Goal: Task Accomplishment & Management: Manage account settings

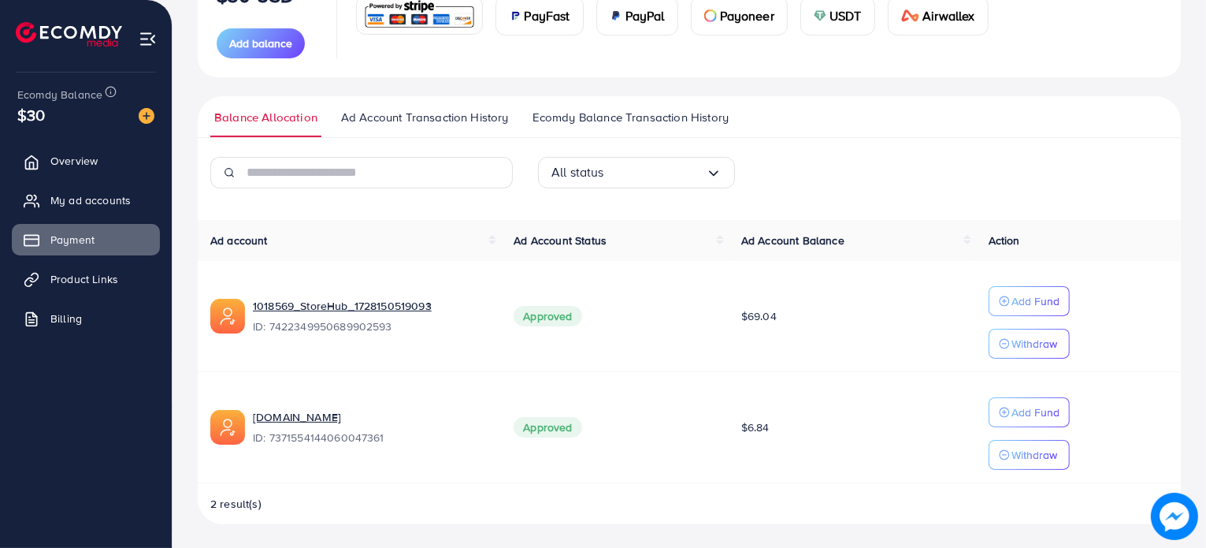
scroll to position [243, 0]
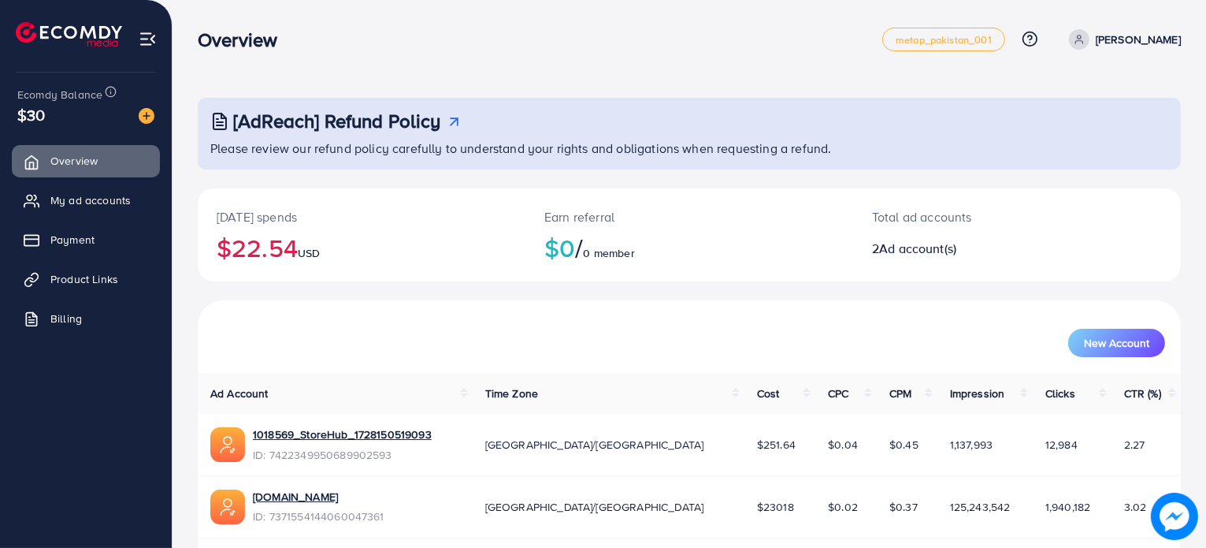
scroll to position [56, 0]
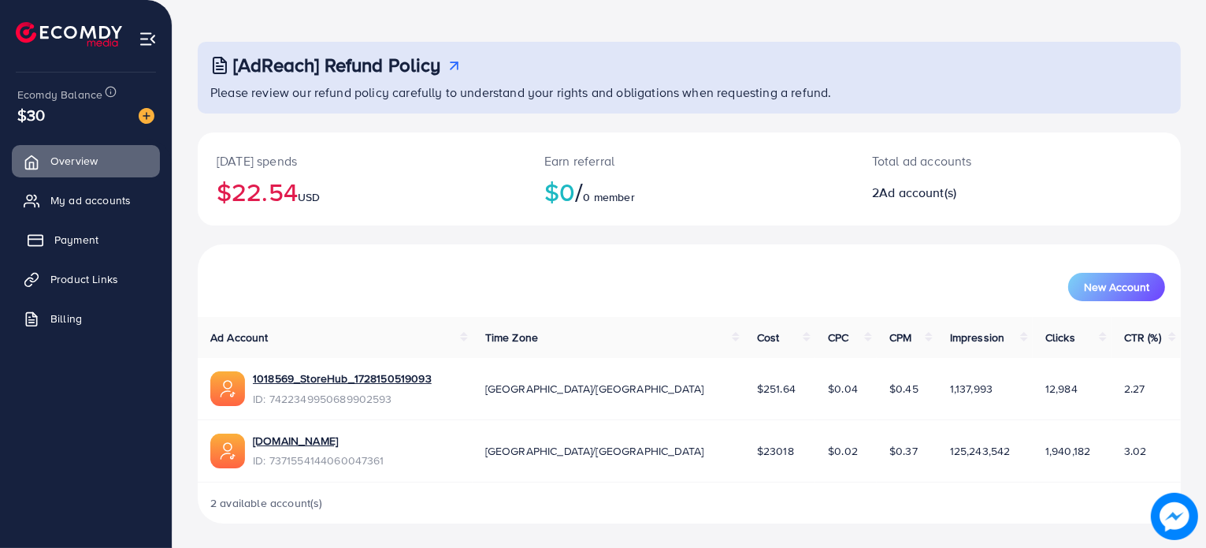
click at [82, 248] on link "Payment" at bounding box center [86, 240] width 148 height 32
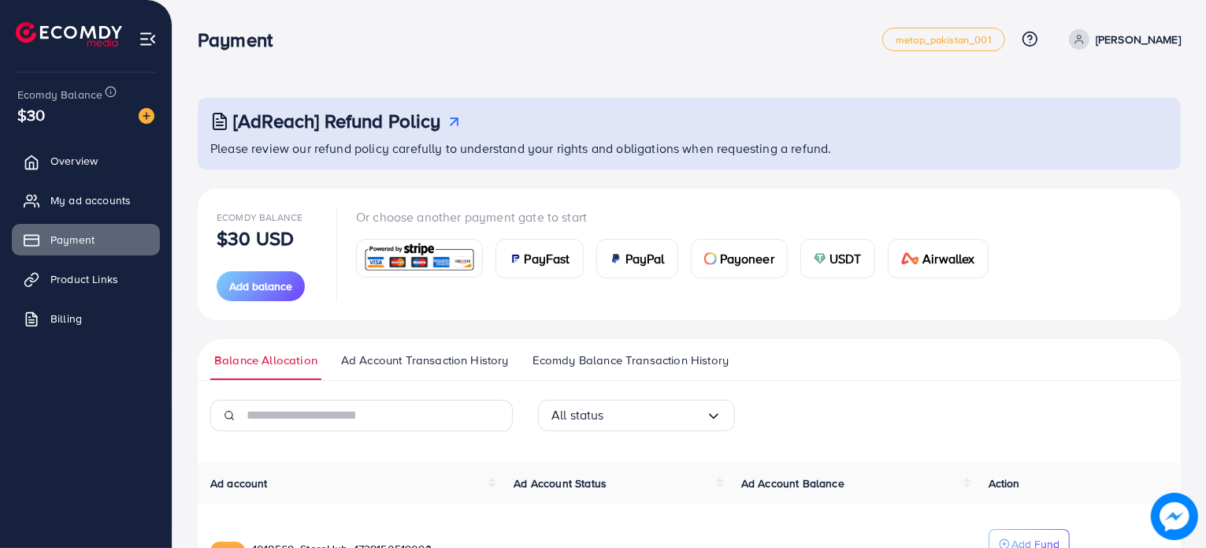
scroll to position [243, 0]
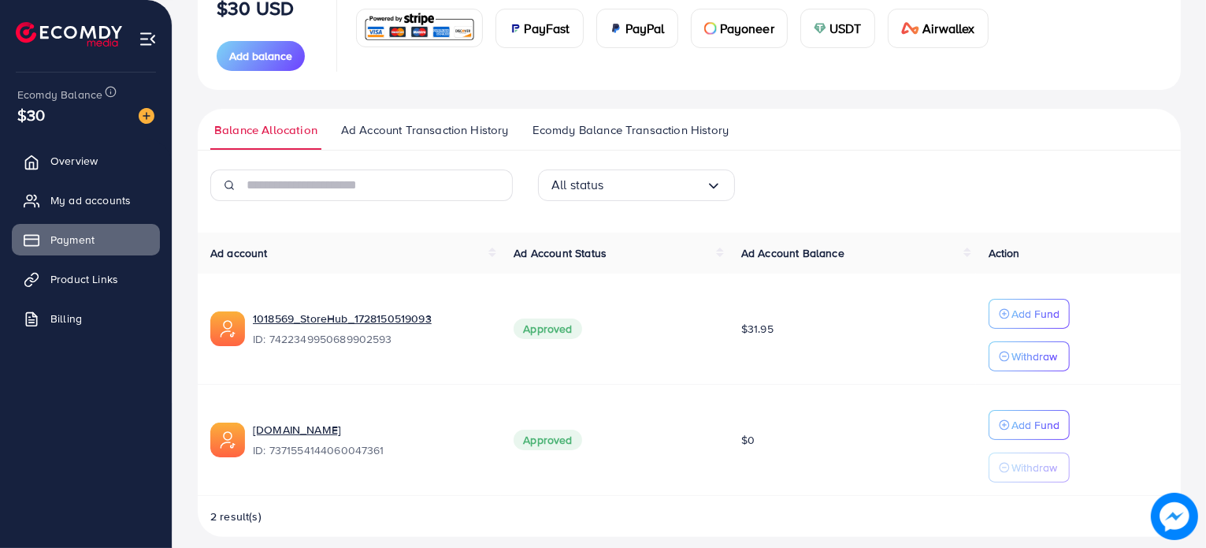
scroll to position [243, 0]
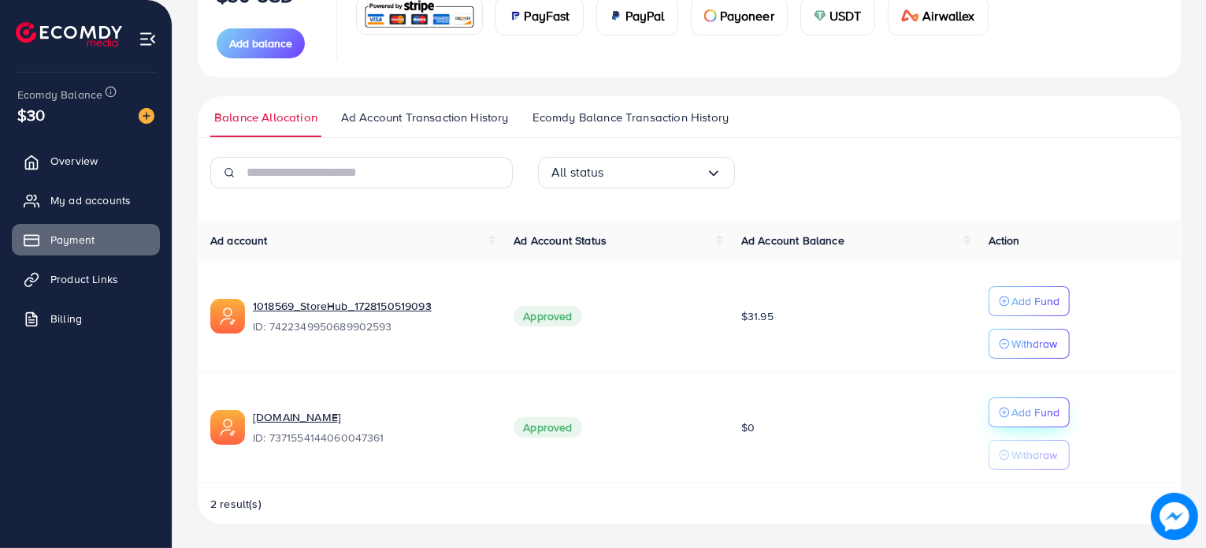
click at [1035, 403] on p "Add Fund" at bounding box center [1036, 412] width 48 height 19
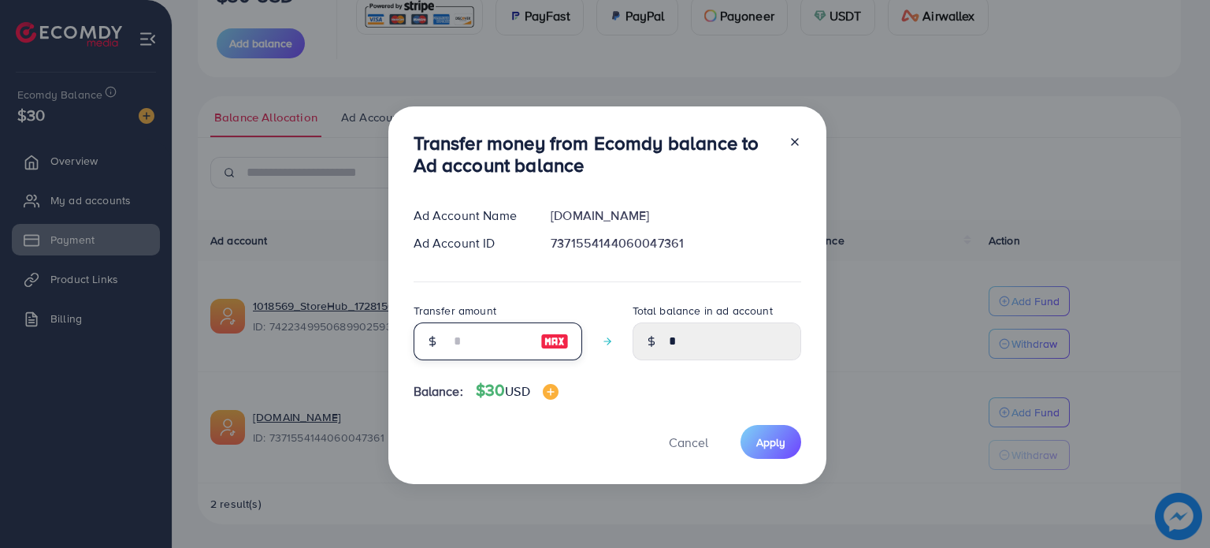
click at [466, 349] on input "number" at bounding box center [489, 341] width 79 height 38
type input "*"
type input "****"
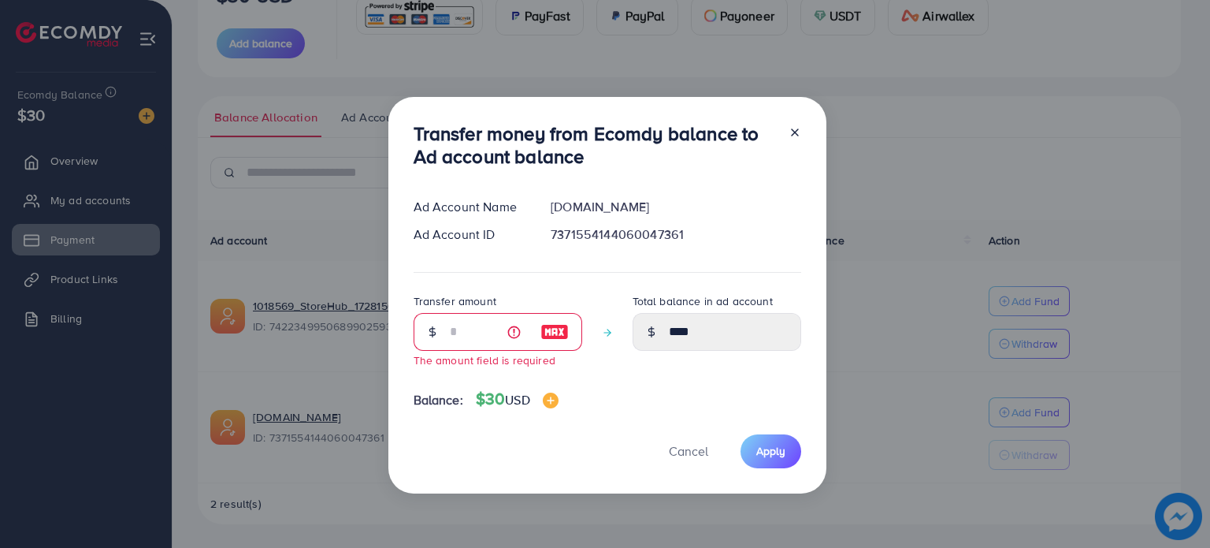
click at [792, 132] on line at bounding box center [795, 132] width 6 height 6
type input "*"
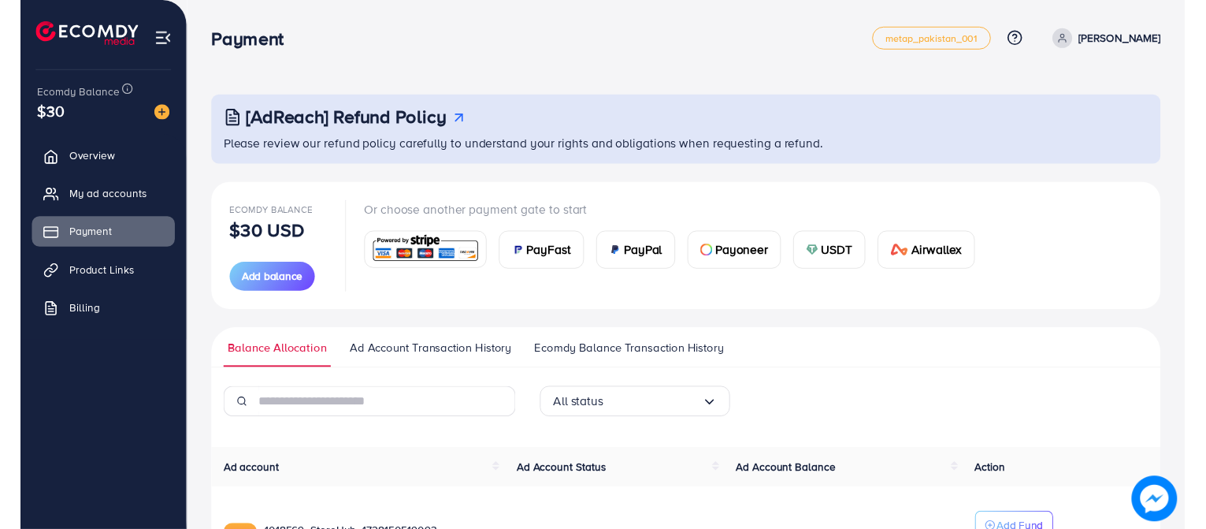
scroll to position [243, 0]
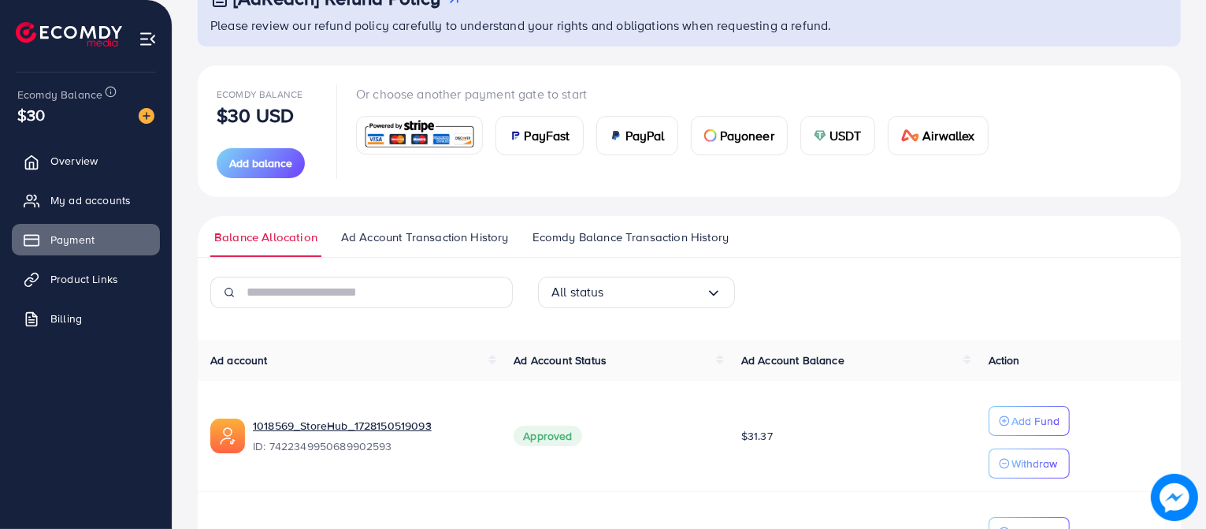
scroll to position [122, 0]
